Goal: Task Accomplishment & Management: Complete application form

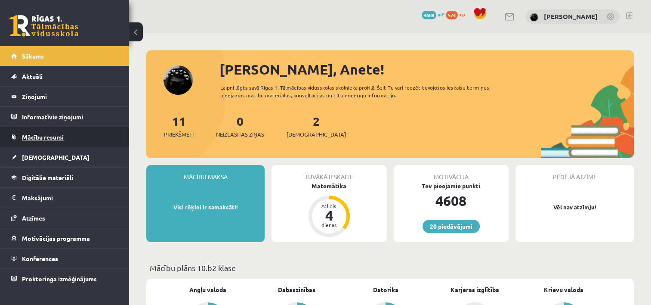
click at [58, 140] on link "Mācību resursi" at bounding box center [64, 137] width 107 height 20
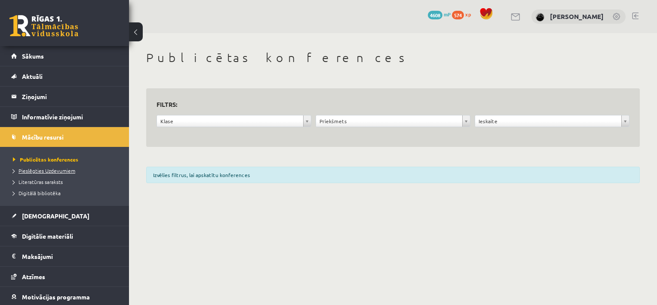
click at [57, 166] on link "Pieslēgties Uzdevumiem" at bounding box center [67, 170] width 108 height 8
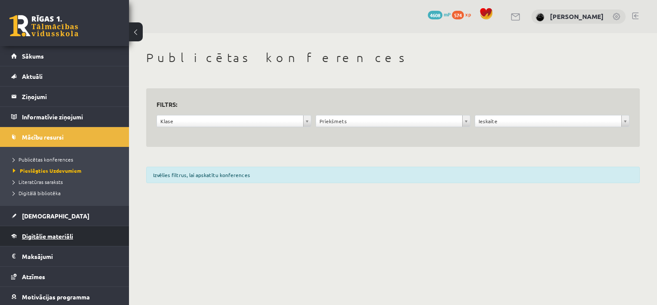
click at [76, 234] on link "Digitālie materiāli" at bounding box center [64, 236] width 107 height 20
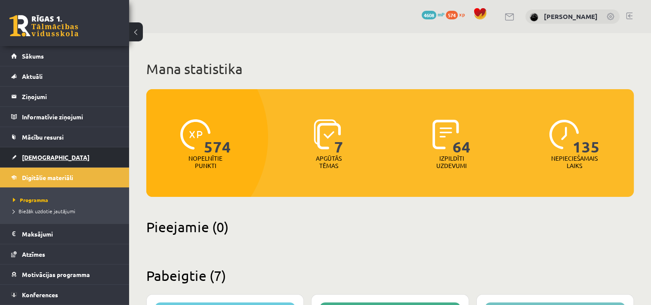
click at [83, 154] on link "[DEMOGRAPHIC_DATA]" at bounding box center [64, 157] width 107 height 20
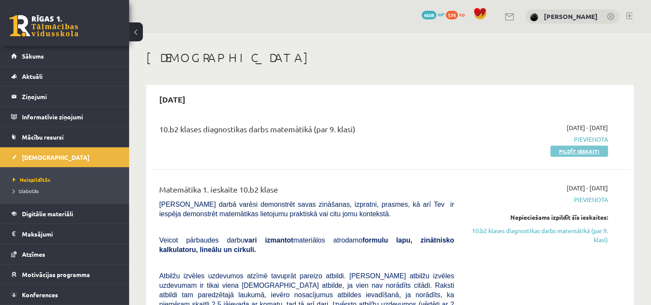
click at [560, 151] on link "Pildīt ieskaiti" at bounding box center [579, 150] width 58 height 11
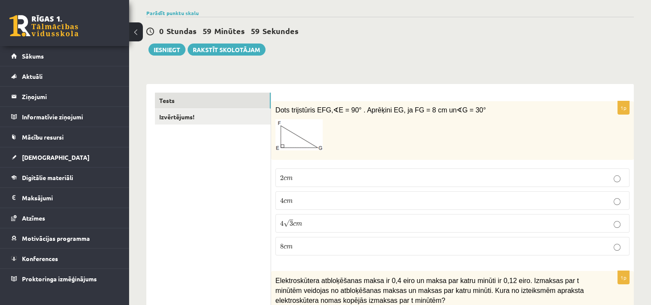
scroll to position [86, 0]
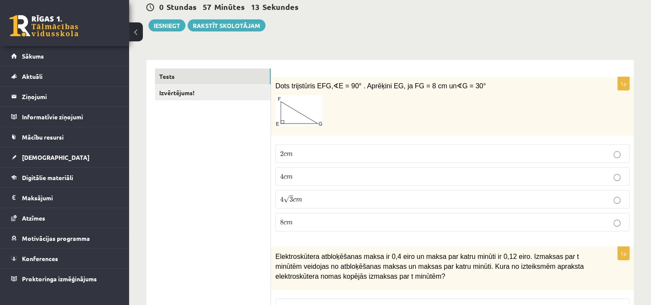
click at [353, 185] on label "4 c m 4 c m" at bounding box center [452, 176] width 354 height 18
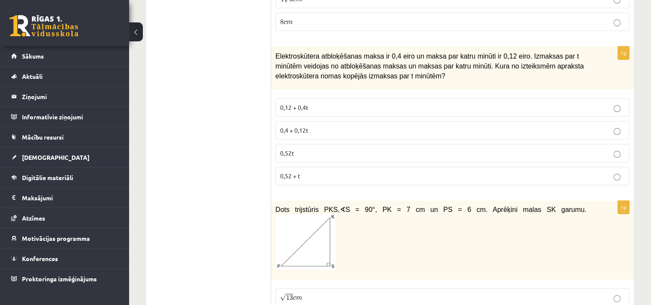
scroll to position [301, 0]
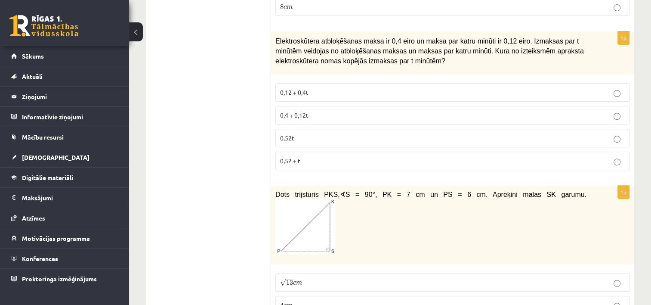
click at [359, 116] on p "0,4 + 0,12t" at bounding box center [452, 115] width 345 height 9
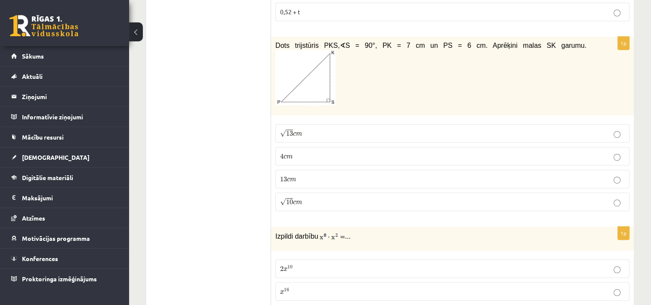
scroll to position [473, 0]
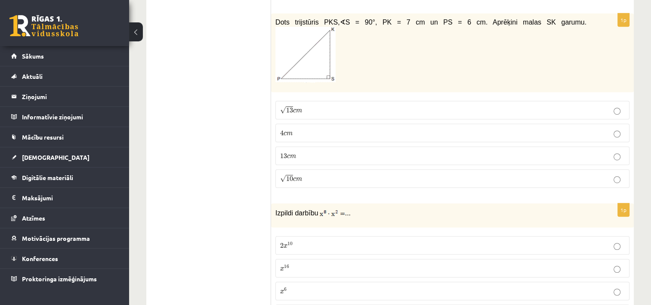
click at [360, 150] on p "13 c m 13 c m" at bounding box center [452, 154] width 345 height 9
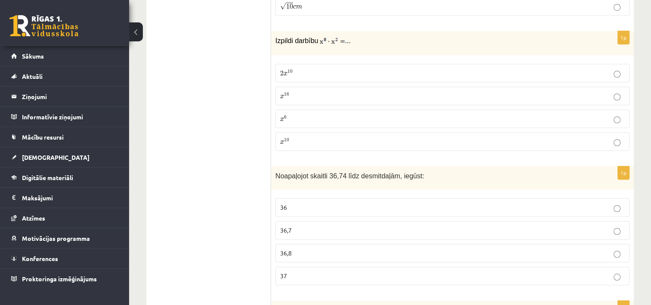
scroll to position [646, 0]
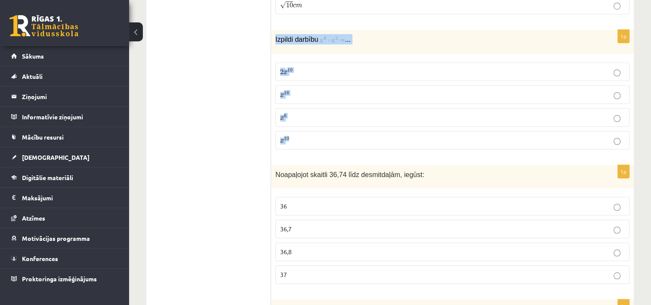
drag, startPoint x: 274, startPoint y: 22, endPoint x: 334, endPoint y: 126, distance: 120.2
click at [334, 126] on div "1p Izpildi darbību ... 2 x 10 2 x 10 x 16 x 16 x 6 x 6 x 10 x 10" at bounding box center [452, 93] width 363 height 126
copy div "Izpildi darbību ... 2 x 10 2 x 10 x 16 x 16 x 6 x 6 x 10"
click at [328, 139] on fieldset "2 x 10 2 x 10 x 16 x 16 x 6 x 6 x 10 x 10" at bounding box center [452, 105] width 354 height 94
click at [342, 67] on p "2 x 10 2 x 10" at bounding box center [452, 71] width 345 height 9
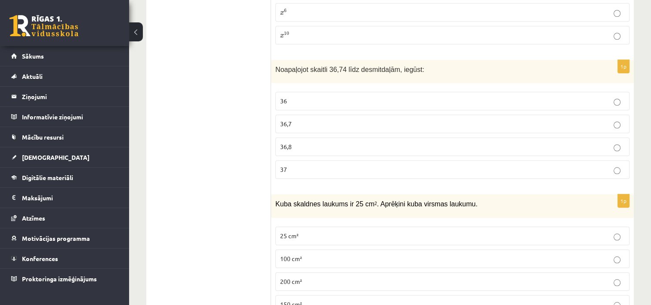
scroll to position [775, 0]
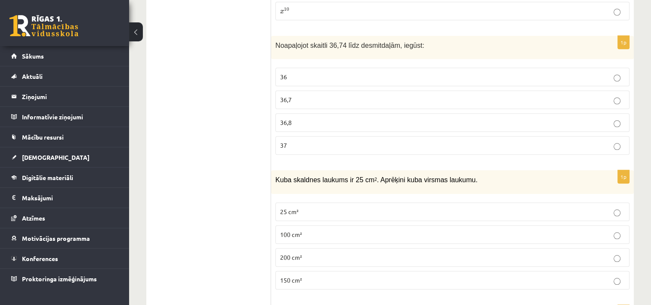
click at [310, 95] on p "36,7" at bounding box center [452, 99] width 345 height 9
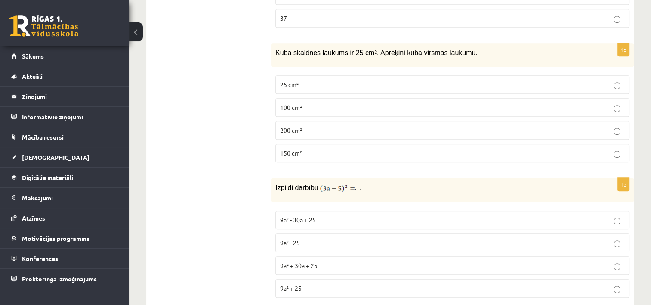
scroll to position [905, 0]
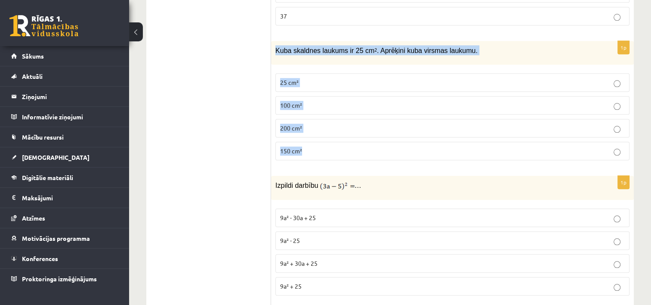
drag, startPoint x: 277, startPoint y: 34, endPoint x: 324, endPoint y: 130, distance: 107.1
click at [324, 130] on div "1p Kuba skaldnes laukums ir 25 cm 2 . Aprēķini kuba virsmas laukumu. 25 cm² 100…" at bounding box center [452, 104] width 363 height 126
copy div "Kuba skaldnes laukums ir 25 cm 2 . Aprēķini kuba virsmas laukumu. 25 cm² 100 cm…"
click at [353, 146] on p "150 cm²" at bounding box center [452, 150] width 345 height 9
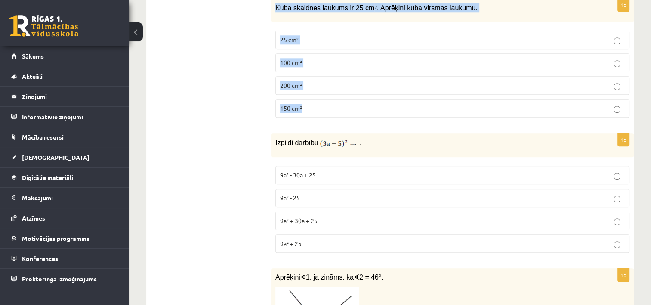
scroll to position [948, 0]
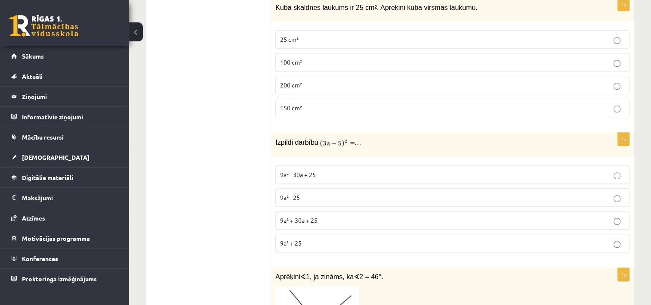
click at [279, 136] on div "Izpildi darbību …" at bounding box center [452, 144] width 363 height 24
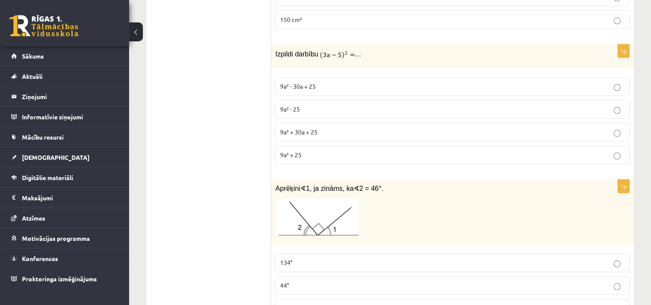
scroll to position [1034, 0]
click at [347, 102] on label "9a² - 25" at bounding box center [452, 111] width 354 height 18
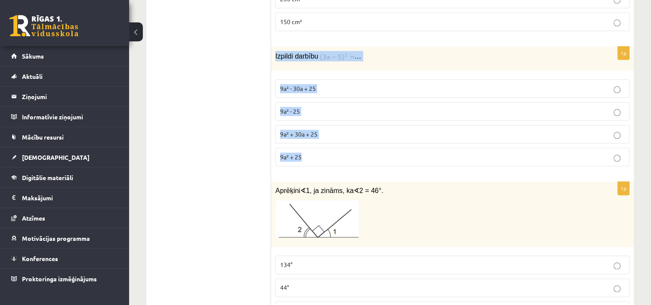
drag, startPoint x: 274, startPoint y: 39, endPoint x: 323, endPoint y: 143, distance: 115.4
click at [323, 143] on div "1p Izpildi darbību … 9a² - 30a + 25 9a² - 25 9a² + 30a + 25 9a² + 25" at bounding box center [452, 109] width 363 height 126
copy div "Izpildi darbību … 9a² - 30a + 25 9a² - 25 9a² + 30a + 25 9a² + 25"
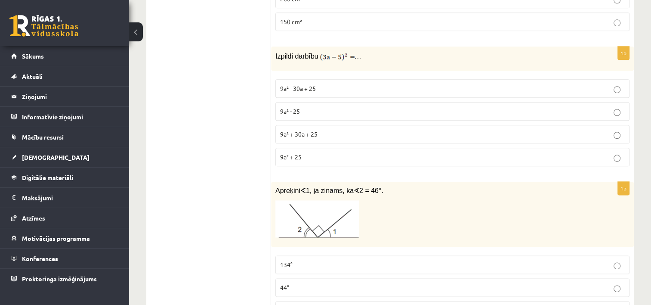
click at [343, 84] on p "9a² - 30a + 25" at bounding box center [452, 88] width 345 height 9
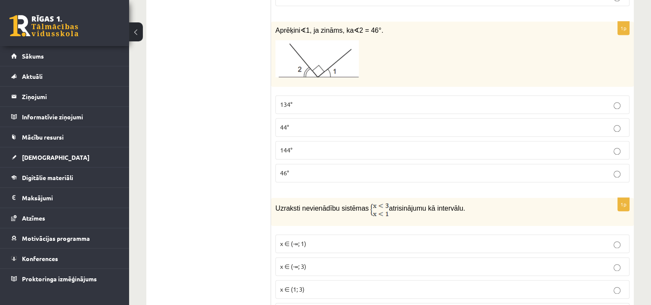
scroll to position [1206, 0]
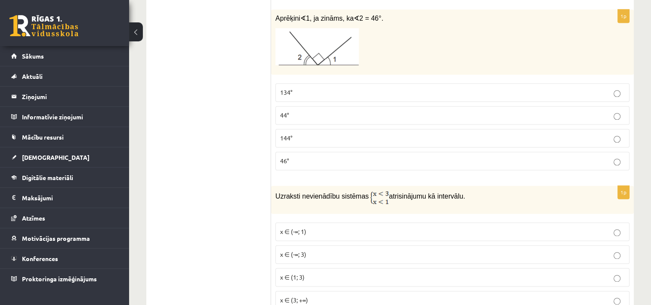
click at [298, 111] on p "44°" at bounding box center [452, 115] width 345 height 9
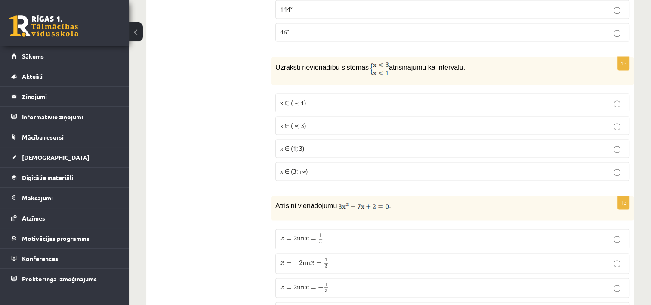
scroll to position [1335, 0]
click at [323, 98] on p "x ∈ (-∞; 1)" at bounding box center [452, 102] width 345 height 9
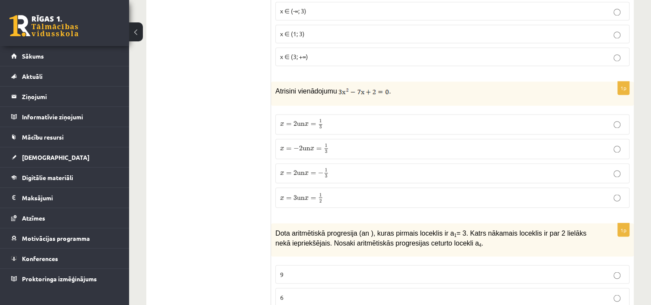
scroll to position [1464, 0]
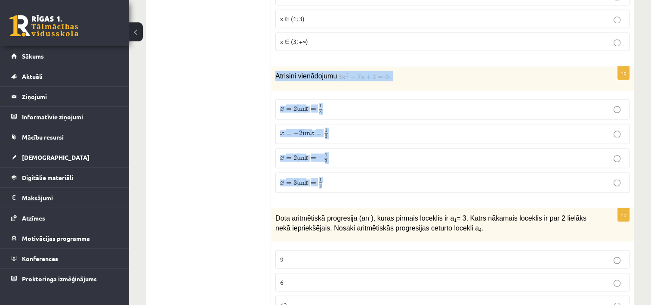
drag, startPoint x: 274, startPoint y: 57, endPoint x: 335, endPoint y: 160, distance: 119.8
click at [335, 160] on div "1p Atrisini vienādojumu . x = 2 un x = 1 3 x = 2 un x = 1 3 x = − 2 un x = 1 3 …" at bounding box center [452, 132] width 363 height 133
copy div "Atrisini vienādojumu . x = 2 un x = 1 3 x = 2 un x = 1 3 x = − 2 un x = 1 3 x =…"
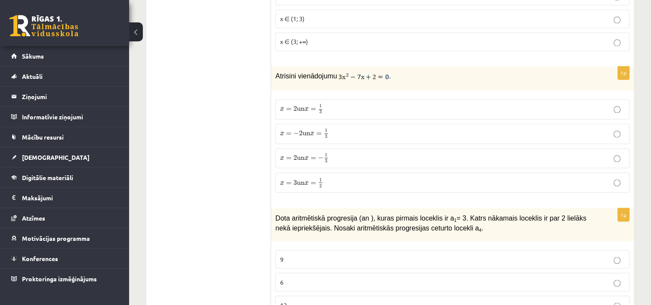
click at [358, 104] on p "x = 2 un x = 1 3 x = 2 un x = 1 3" at bounding box center [452, 109] width 345 height 11
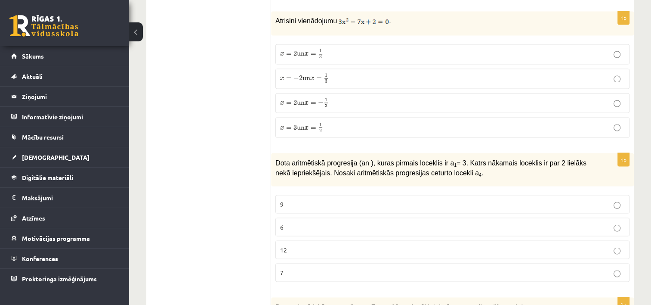
scroll to position [1593, 0]
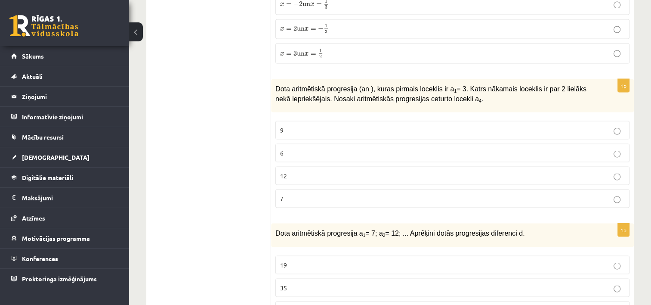
click at [392, 125] on p "9" at bounding box center [452, 129] width 345 height 9
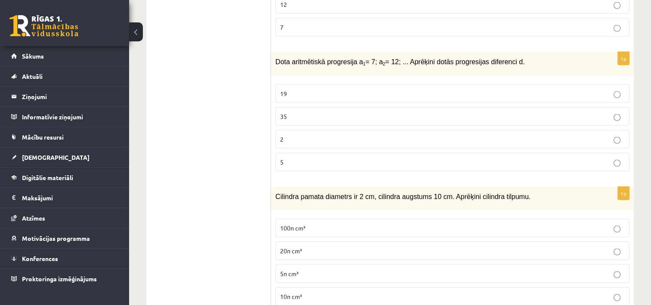
scroll to position [1765, 0]
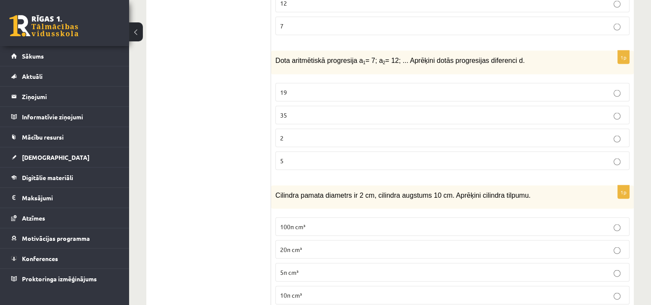
click at [306, 156] on p "5" at bounding box center [452, 160] width 345 height 9
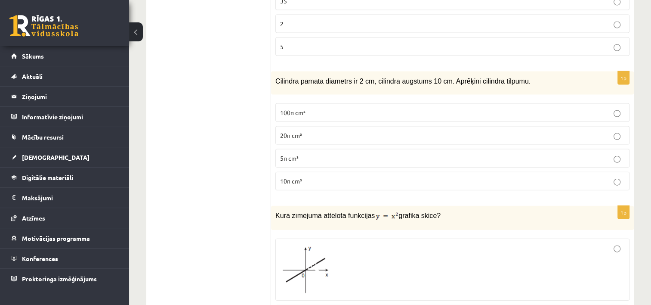
scroll to position [1894, 0]
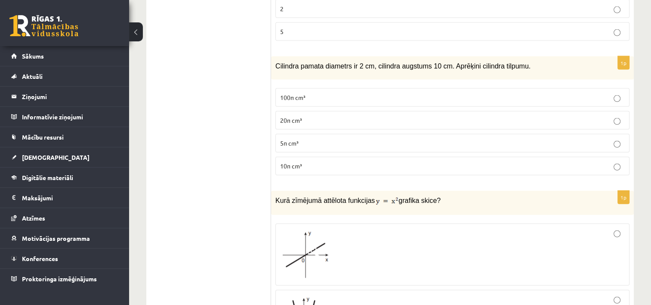
click at [308, 93] on p "100π cm³" at bounding box center [452, 97] width 345 height 9
click at [378, 116] on p "20π cm³" at bounding box center [452, 120] width 345 height 9
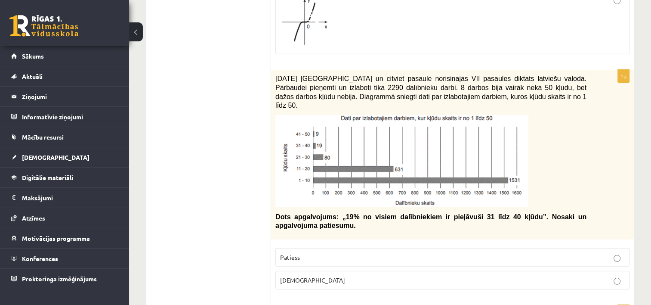
scroll to position [2324, 0]
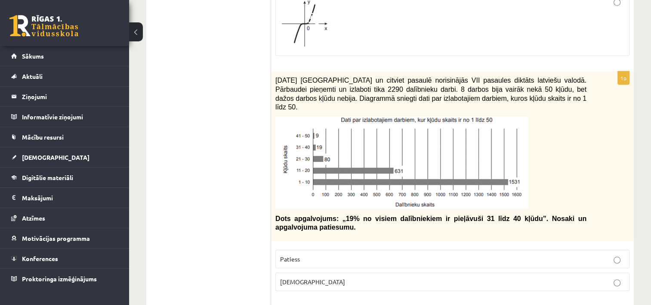
click at [513, 272] on label "[DEMOGRAPHIC_DATA]" at bounding box center [452, 281] width 354 height 18
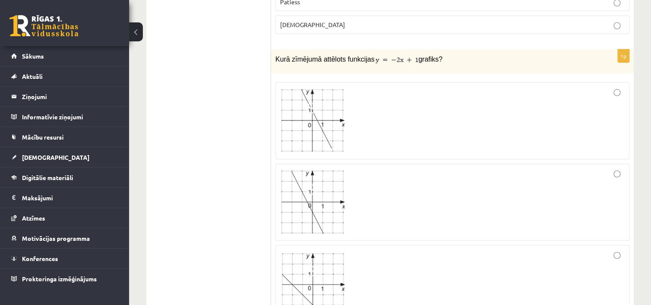
scroll to position [2582, 0]
click at [610, 167] on div at bounding box center [452, 200] width 345 height 67
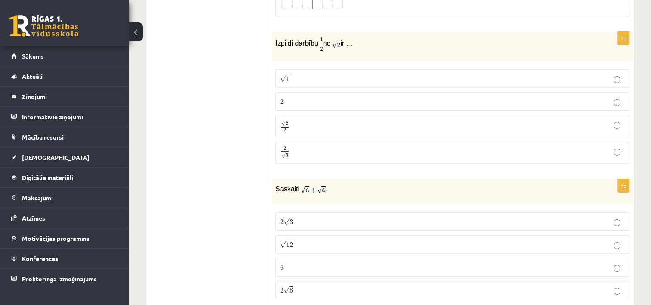
scroll to position [2969, 0]
click at [327, 114] on label "√ 2 2 2 2" at bounding box center [452, 125] width 354 height 22
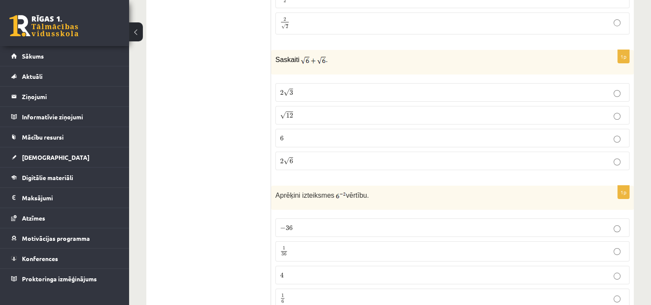
scroll to position [3098, 0]
click at [369, 86] on p "2 √ 3 2 3" at bounding box center [452, 90] width 345 height 9
click at [305, 155] on p "2 √ 6 2 6" at bounding box center [452, 159] width 345 height 9
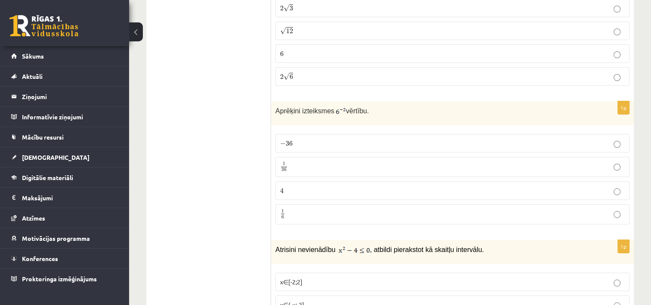
scroll to position [3227, 0]
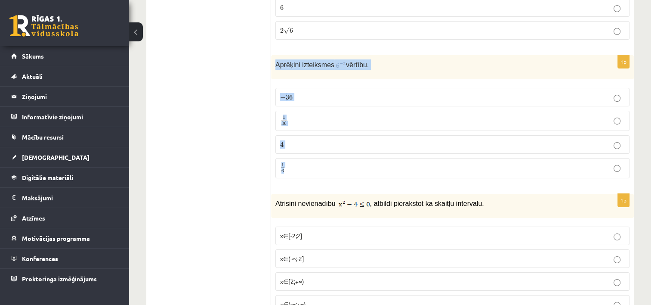
drag, startPoint x: 273, startPoint y: 30, endPoint x: 301, endPoint y: 133, distance: 106.8
click at [301, 133] on div "1p Aprēķini izteiksmes vērtību. − 36 − 36 1 36 1 36 4 4 1 6 1 6" at bounding box center [452, 120] width 363 height 130
copy div "Aprēķini izteiksmes vērtību. − 36 − 36 1 36 1 36 4 4 1 6"
drag, startPoint x: 246, startPoint y: 77, endPoint x: 257, endPoint y: 75, distance: 11.3
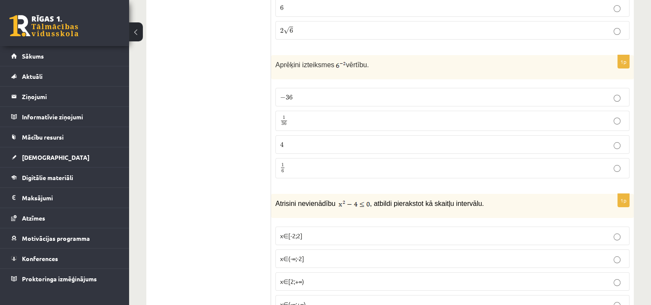
click at [327, 115] on p "1 36 1 36" at bounding box center [452, 120] width 345 height 11
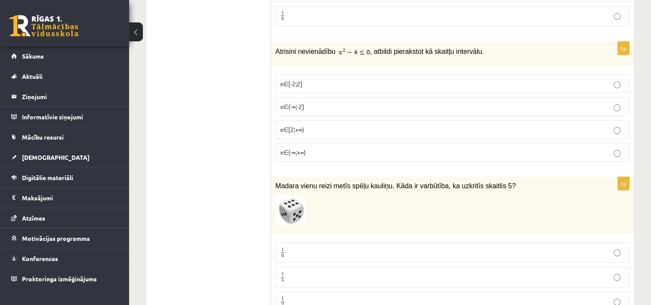
scroll to position [3356, 0]
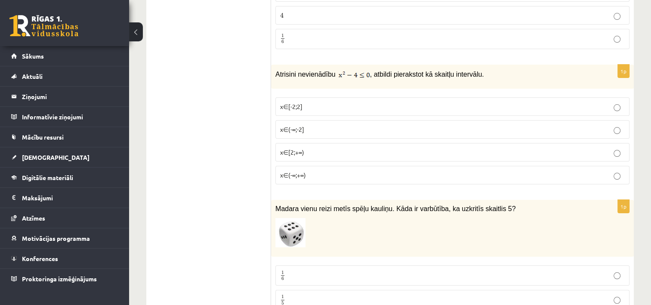
click at [321, 170] on p "x∈(-∞;+∞)" at bounding box center [452, 174] width 345 height 9
click at [320, 148] on p "x∈[2;+∞)" at bounding box center [452, 152] width 345 height 9
click at [326, 125] on p "x∈(-∞;-2]" at bounding box center [452, 129] width 345 height 9
click at [334, 97] on label "x∈[-2;2]" at bounding box center [452, 106] width 354 height 18
click at [329, 125] on p "x∈(-∞;-2]" at bounding box center [452, 129] width 345 height 9
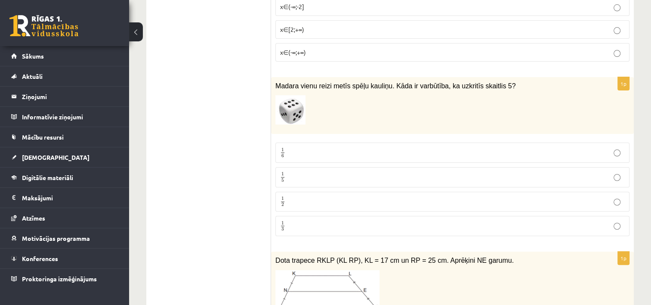
scroll to position [3485, 0]
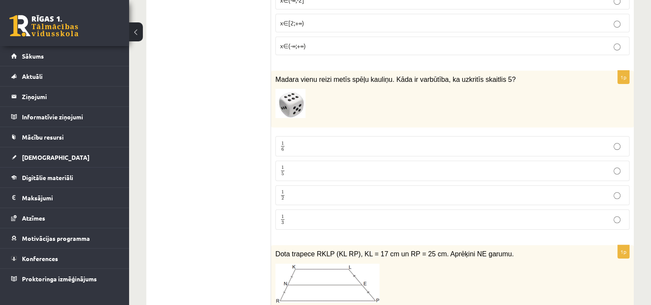
click at [323, 141] on p "1 6 1 6" at bounding box center [452, 146] width 345 height 11
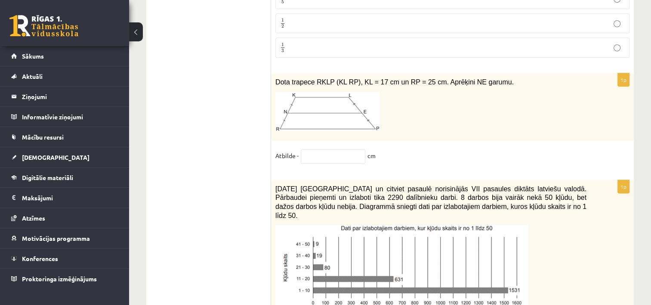
scroll to position [3657, 0]
click at [327, 148] on input "text" at bounding box center [333, 155] width 65 height 15
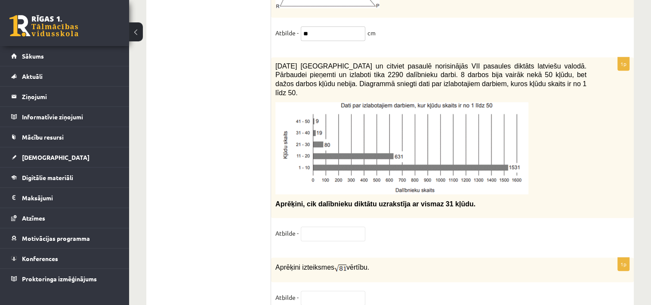
scroll to position [3786, 0]
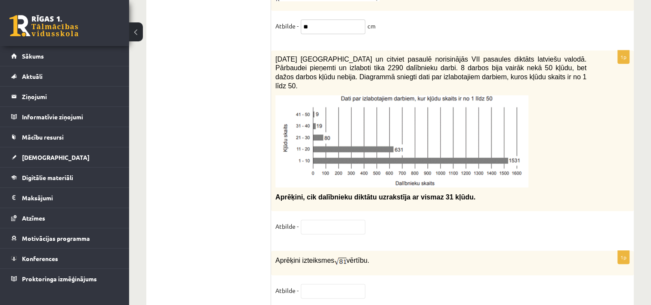
type input "**"
click at [342, 219] on input "text" at bounding box center [333, 226] width 65 height 15
click at [347, 219] on input "text" at bounding box center [333, 226] width 65 height 15
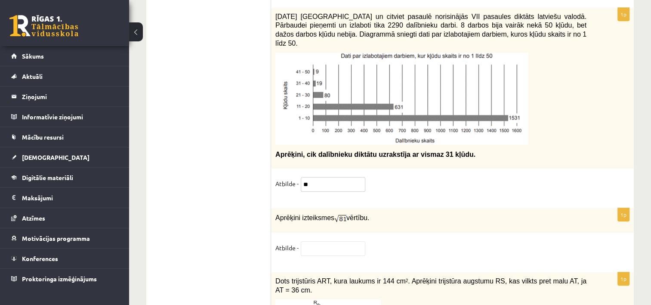
scroll to position [3829, 0]
type input "**"
click at [348, 240] on input "text" at bounding box center [333, 247] width 65 height 15
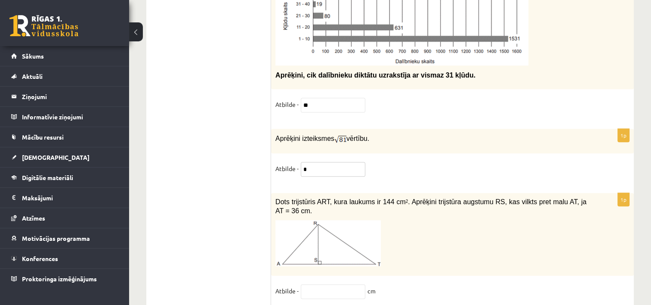
scroll to position [4001, 0]
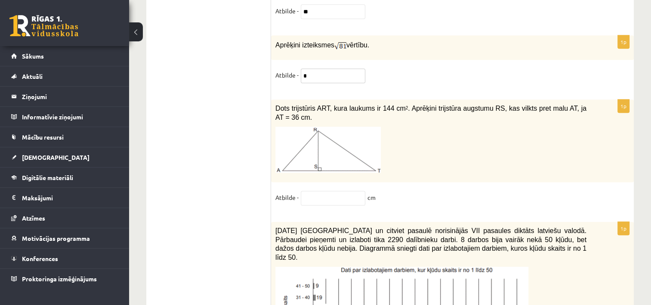
type input "*"
click at [354, 191] on input "text" at bounding box center [333, 198] width 65 height 15
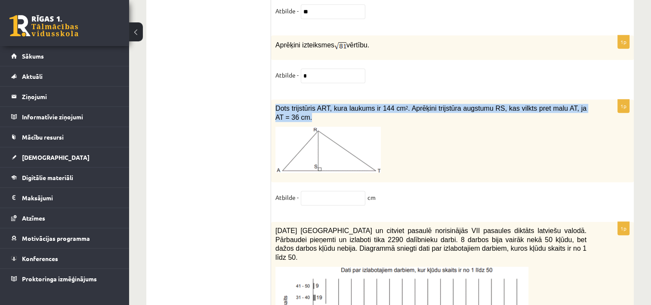
drag, startPoint x: 275, startPoint y: 64, endPoint x: 292, endPoint y: 84, distance: 26.3
click at [292, 99] on div "Dots trijstūris ART, kura laukums ir 144 cm 2 . Aprēķini trijstūra augstumu RS,…" at bounding box center [452, 140] width 363 height 83
copy div "Dots trijstūris ART, kura laukums ir 144 cm 2 . Aprēķini trijstūra augstumu RS,…"
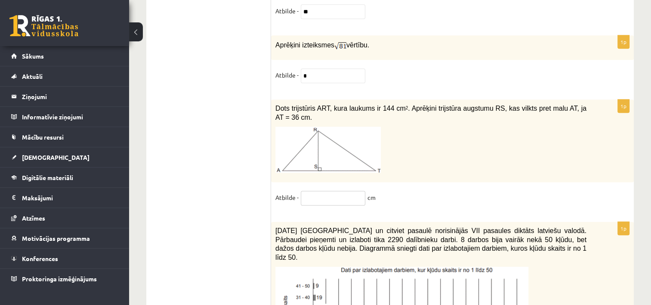
click at [342, 191] on input "text" at bounding box center [333, 198] width 65 height 15
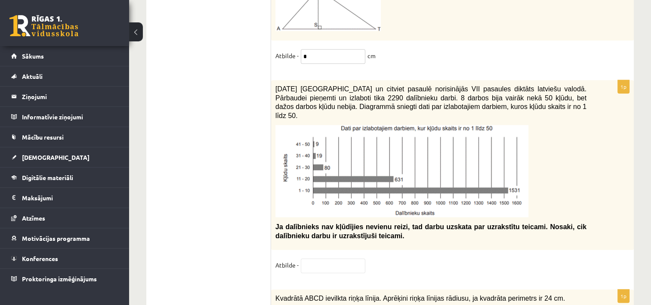
scroll to position [4143, 0]
type input "*"
click at [341, 258] on input "text" at bounding box center [333, 265] width 65 height 15
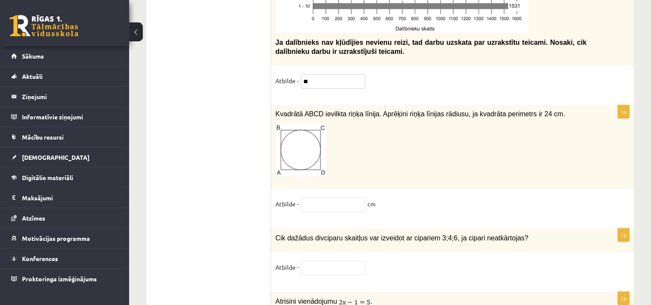
scroll to position [4358, 0]
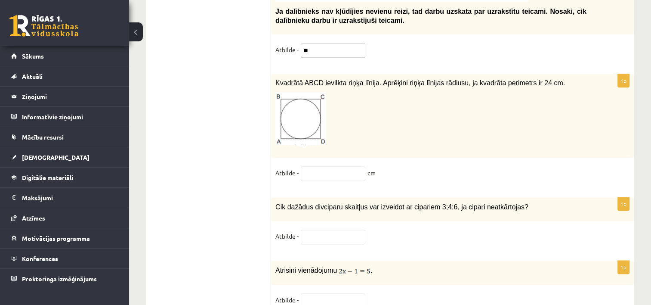
type input "**"
click at [354, 166] on input "text" at bounding box center [333, 173] width 65 height 15
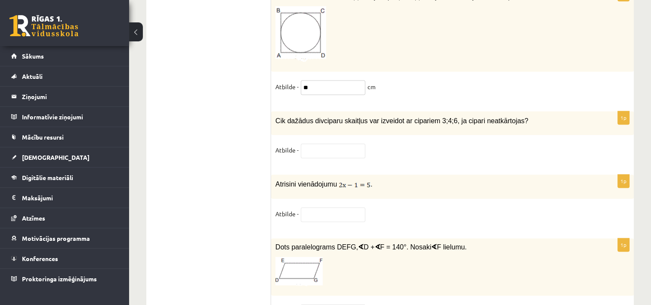
scroll to position [4444, 0]
type input "**"
click at [351, 143] on input "text" at bounding box center [333, 150] width 65 height 15
click at [362, 143] on input "text" at bounding box center [333, 150] width 65 height 15
type input "*"
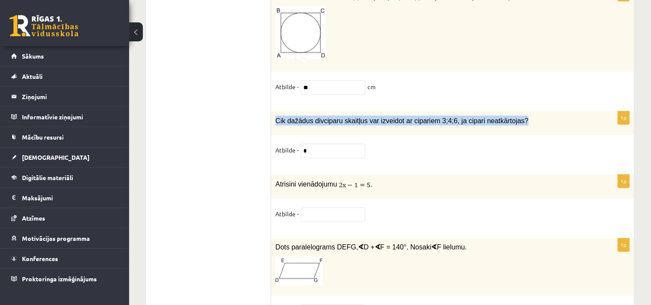
drag, startPoint x: 275, startPoint y: 69, endPoint x: 537, endPoint y: 73, distance: 261.5
click at [537, 115] on p "Cik dažādus divciparu skaitļus var izveidot ar cipariem 3;4;6, ja cipari neatkā…" at bounding box center [430, 120] width 311 height 10
copy span "Cik dažādus divciparu skaitļus var izveidot ar cipariem 3;4;6, ja cipari neatkā…"
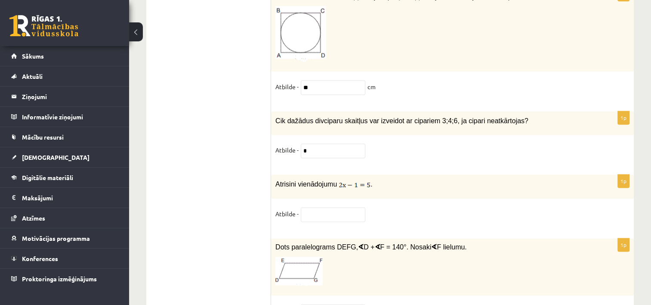
click at [339, 111] on div "1p Cik dažādus divciparu skaitļus var izveidot ar cipariem 3;4;6, ja cipari nea…" at bounding box center [452, 138] width 363 height 55
drag, startPoint x: 349, startPoint y: 117, endPoint x: 351, endPoint y: 109, distance: 8.3
click at [349, 115] on div "1p Cik dažādus divciparu skaitļus var izveidot ar cipariem 3;4;6, ja cipari nea…" at bounding box center [452, 138] width 363 height 55
click at [351, 143] on fieldset "Atbilde - *" at bounding box center [452, 152] width 354 height 18
click at [359, 143] on input "*" at bounding box center [333, 150] width 65 height 15
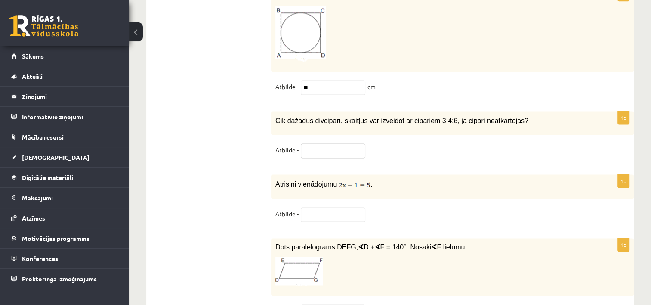
type input "*"
click at [341, 207] on input "text" at bounding box center [333, 214] width 65 height 15
type input "*"
click at [321, 304] on input "text" at bounding box center [333, 311] width 65 height 15
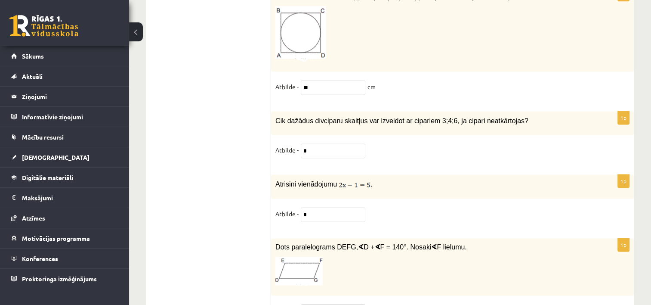
click at [329, 304] on input "text" at bounding box center [333, 311] width 65 height 15
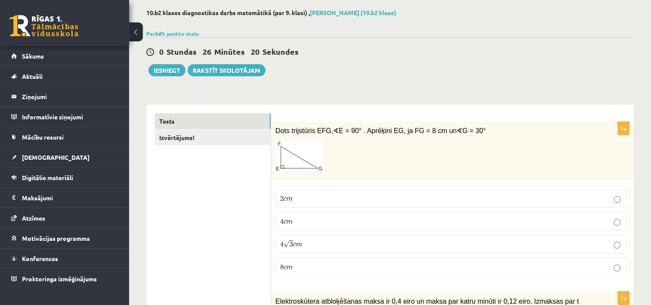
scroll to position [0, 0]
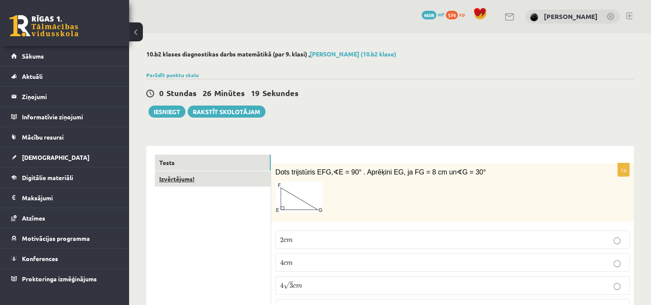
type input "**"
click at [253, 180] on link "Izvērtējums!" at bounding box center [213, 179] width 116 height 16
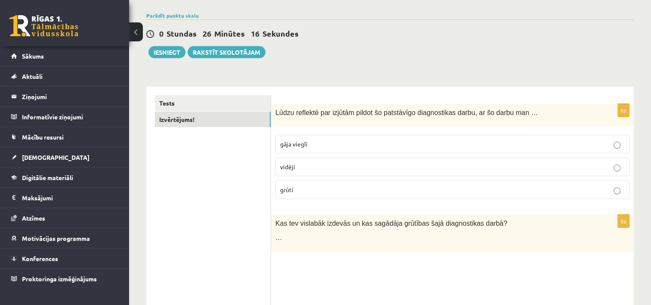
scroll to position [55, 0]
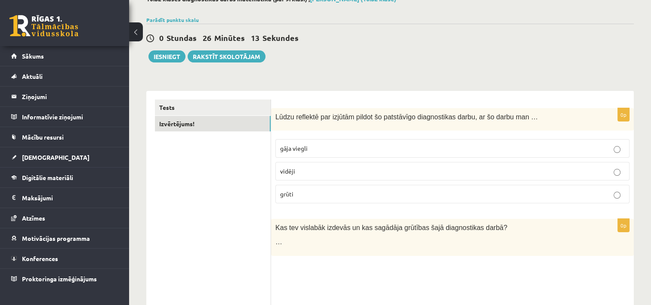
click at [332, 175] on label "vidēji" at bounding box center [452, 171] width 354 height 18
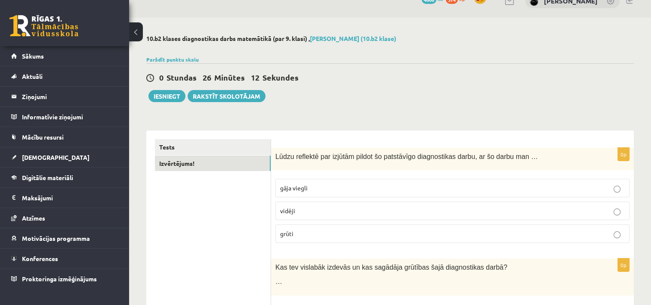
scroll to position [0, 0]
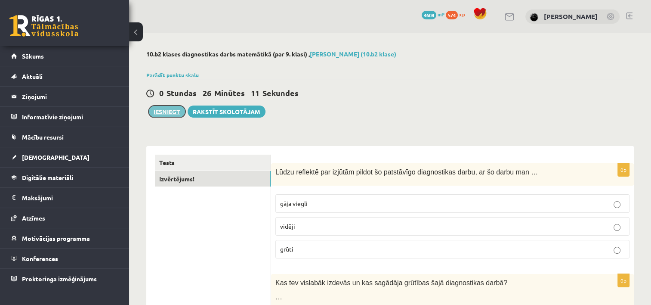
click at [174, 108] on button "Iesniegt" at bounding box center [166, 111] width 37 height 12
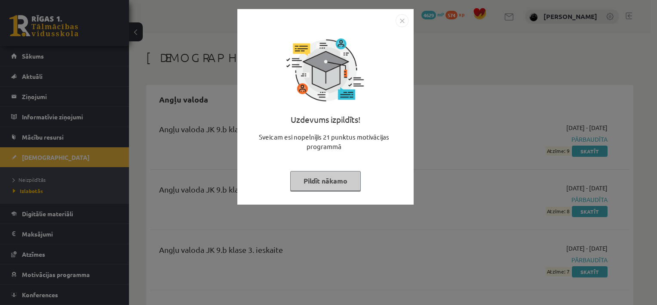
click at [402, 21] on img "Close" at bounding box center [402, 20] width 13 height 13
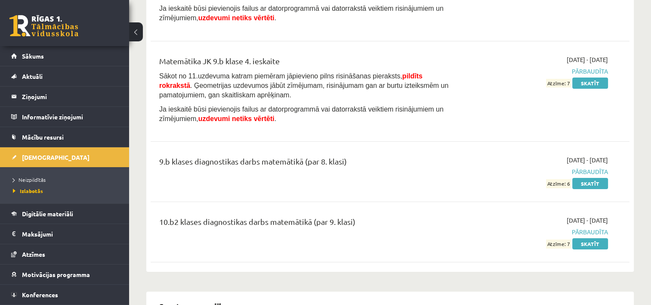
scroll to position [3183, 0]
